Goal: Information Seeking & Learning: Learn about a topic

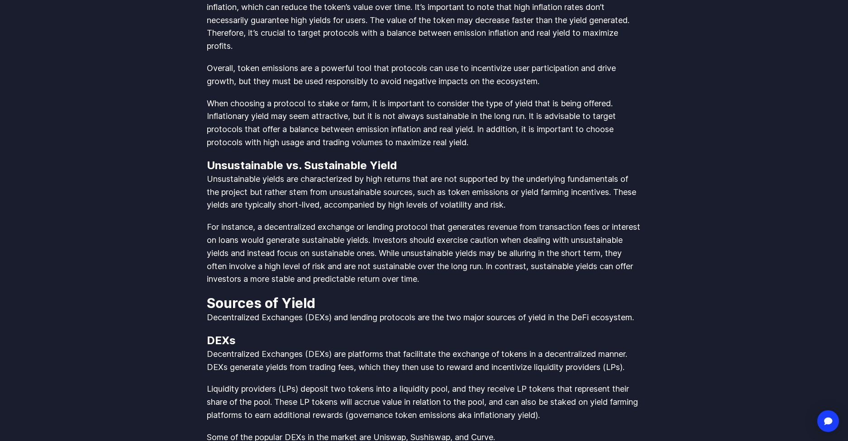
scroll to position [933, 0]
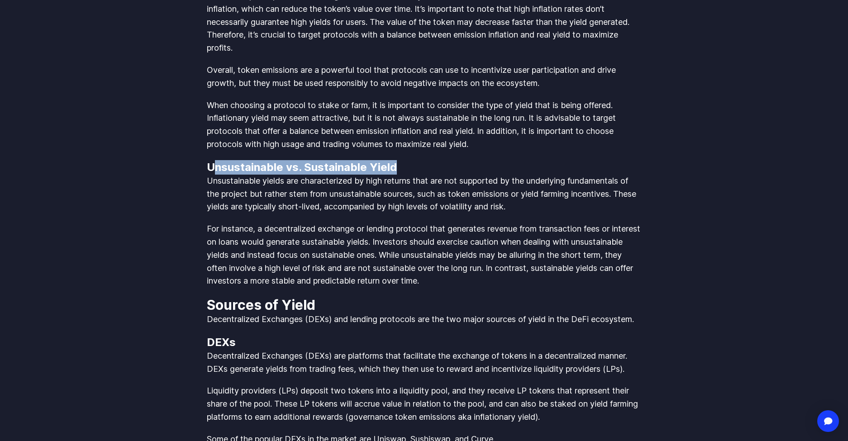
drag, startPoint x: 225, startPoint y: 156, endPoint x: 443, endPoint y: 160, distance: 217.7
click at [443, 160] on h3 "Unsustainable vs. Sustainable Yield" at bounding box center [424, 167] width 434 height 14
click at [468, 223] on p "For instance, a decentralized exchange or lending protocol that generates reven…" at bounding box center [424, 255] width 434 height 65
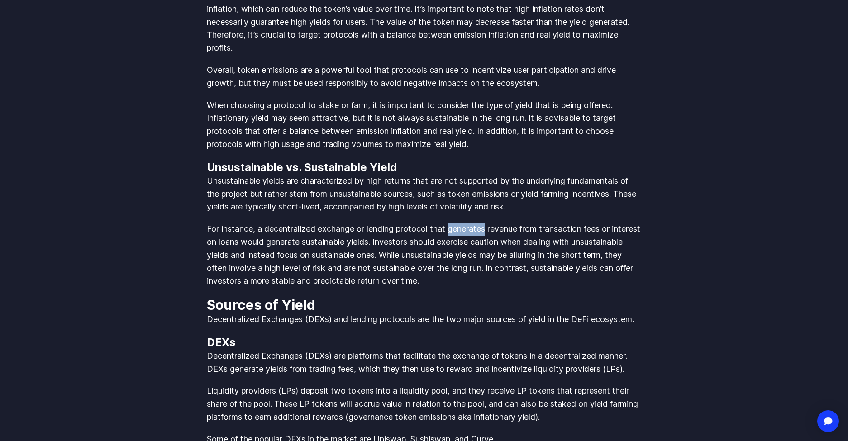
click at [468, 223] on p "For instance, a decentralized exchange or lending protocol that generates reven…" at bounding box center [424, 255] width 434 height 65
click at [320, 232] on p "For instance, a decentralized exchange or lending protocol that generates reven…" at bounding box center [424, 255] width 434 height 65
click at [348, 231] on p "For instance, a decentralized exchange or lending protocol that generates reven…" at bounding box center [424, 255] width 434 height 65
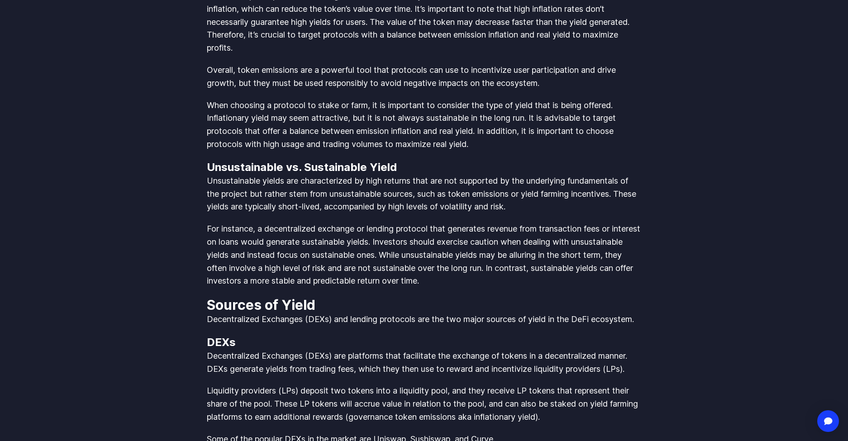
click at [380, 231] on p "For instance, a decentralized exchange or lending protocol that generates reven…" at bounding box center [424, 255] width 434 height 65
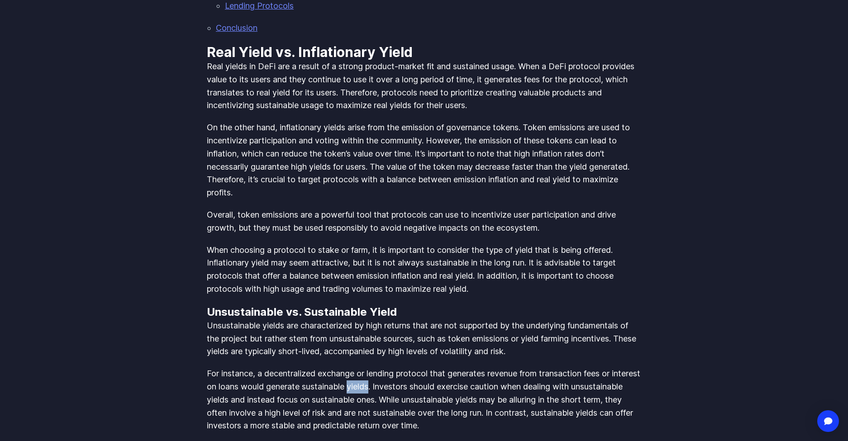
scroll to position [787, 0]
click at [329, 212] on p "Overall, token emissions are a powerful tool that protocols can use to incentiv…" at bounding box center [424, 223] width 434 height 26
click at [374, 213] on p "Overall, token emissions are a powerful tool that protocols can use to incentiv…" at bounding box center [424, 223] width 434 height 26
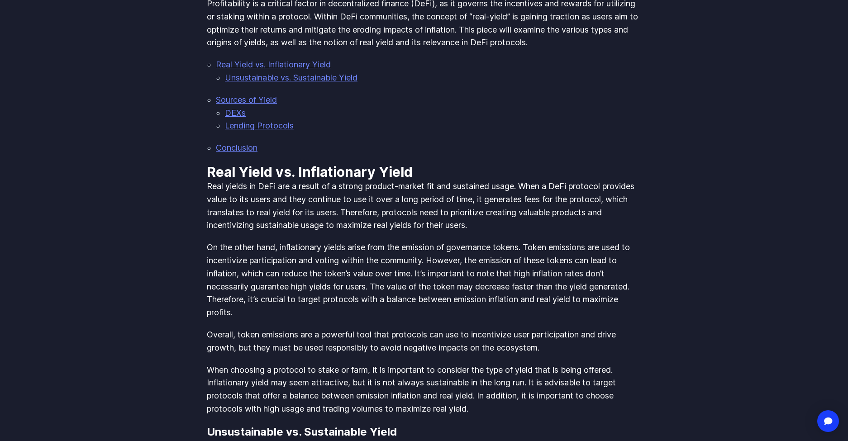
scroll to position [664, 0]
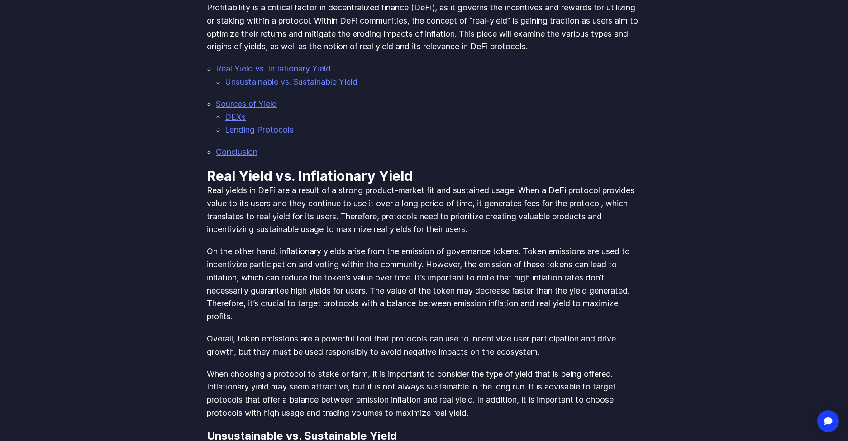
click at [293, 201] on p "Real yields in DeFi are a result of a strong product-market fit and sustained u…" at bounding box center [424, 210] width 434 height 52
click at [362, 202] on p "Real yields in DeFi are a result of a strong product-market fit and sustained u…" at bounding box center [424, 210] width 434 height 52
click at [403, 204] on p "Real yields in DeFi are a result of a strong product-market fit and sustained u…" at bounding box center [424, 210] width 434 height 52
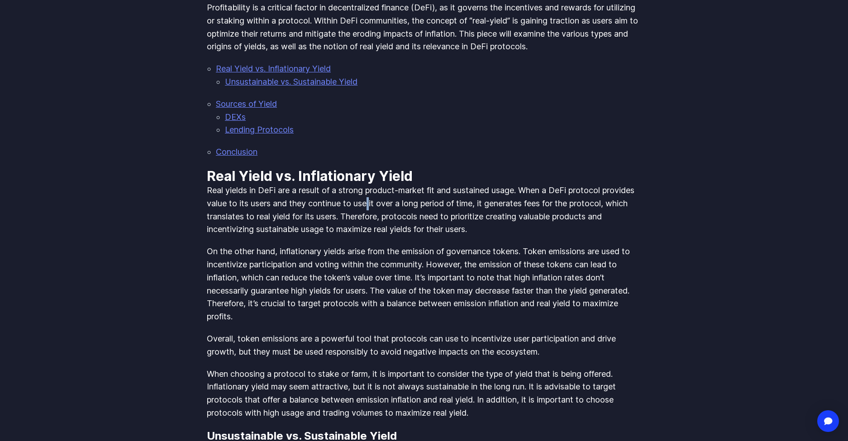
click at [403, 204] on p "Real yields in DeFi are a result of a strong product-market fit and sustained u…" at bounding box center [424, 210] width 434 height 52
click at [467, 204] on p "Real yields in DeFi are a result of a strong product-market fit and sustained u…" at bounding box center [424, 210] width 434 height 52
click at [277, 215] on p "Real yields in DeFi are a result of a strong product-market fit and sustained u…" at bounding box center [424, 210] width 434 height 52
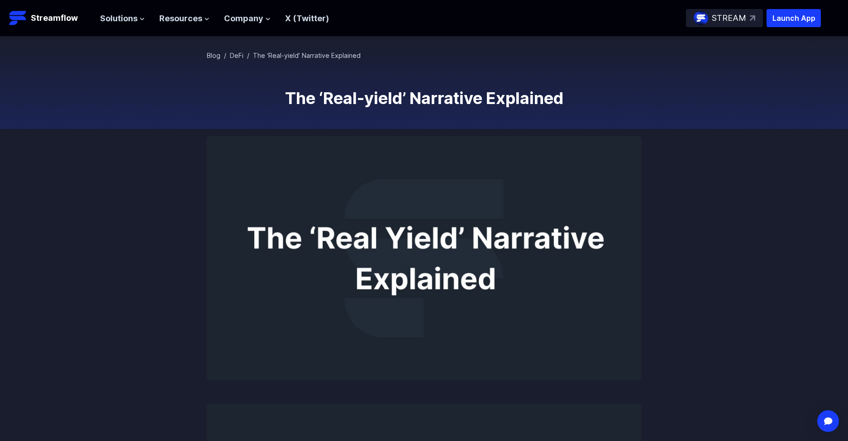
scroll to position [0, 0]
click at [202, 19] on span "Resources" at bounding box center [180, 18] width 43 height 13
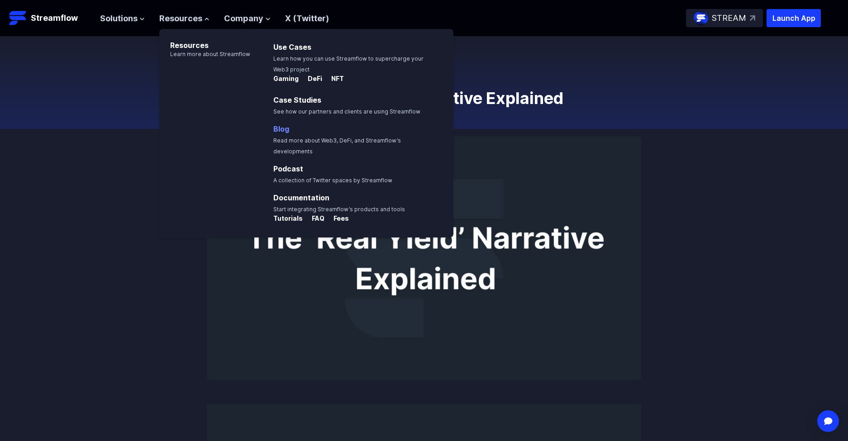
click at [289, 130] on link "Blog" at bounding box center [281, 128] width 16 height 9
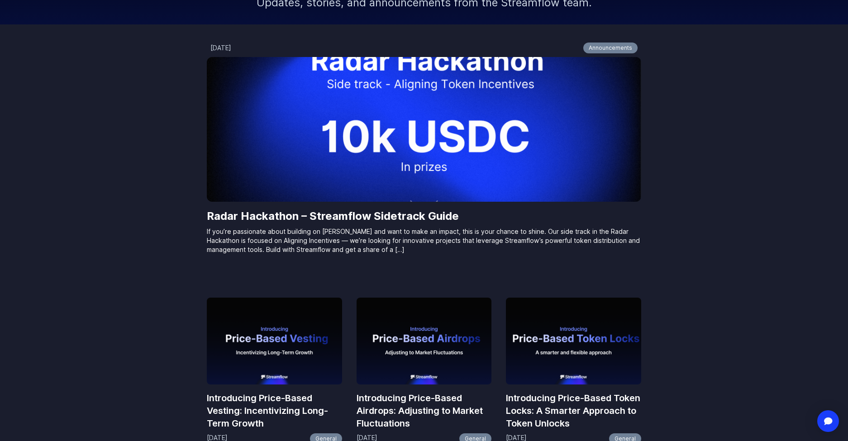
scroll to position [140, 0]
